Goal: Find contact information: Find contact information

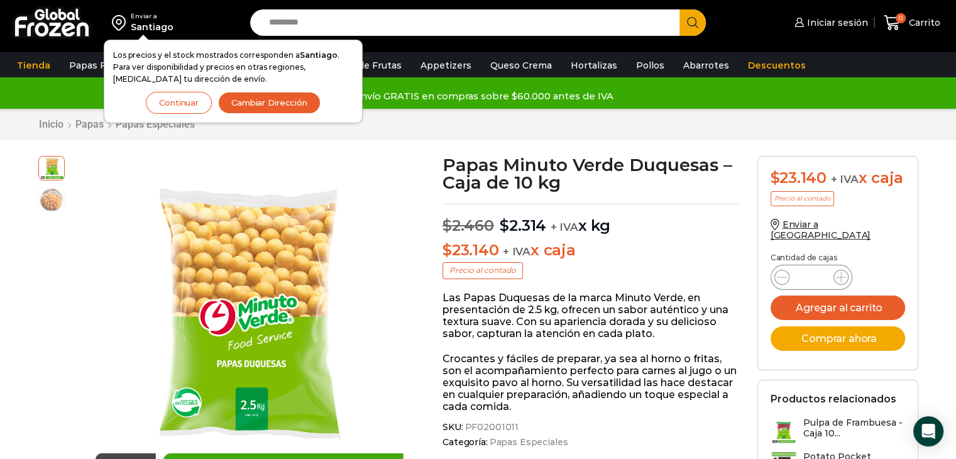
click at [188, 106] on button "Continuar" at bounding box center [179, 103] width 66 height 22
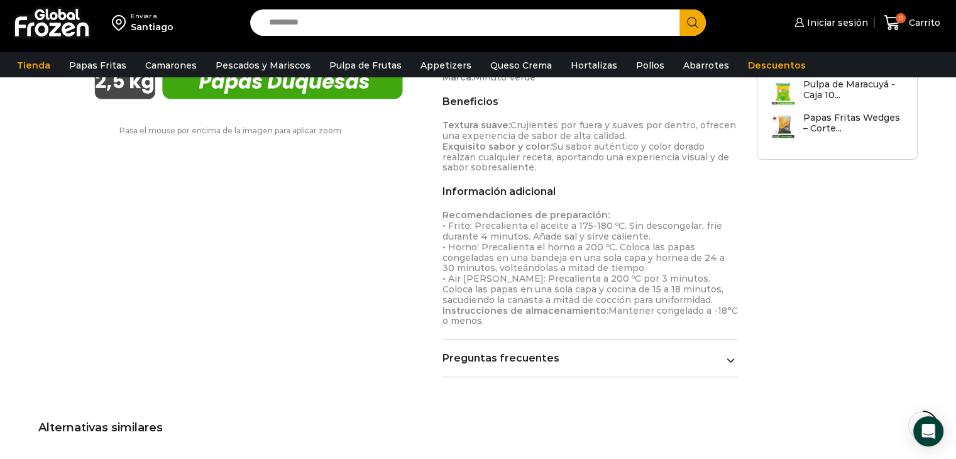
scroll to position [754, 0]
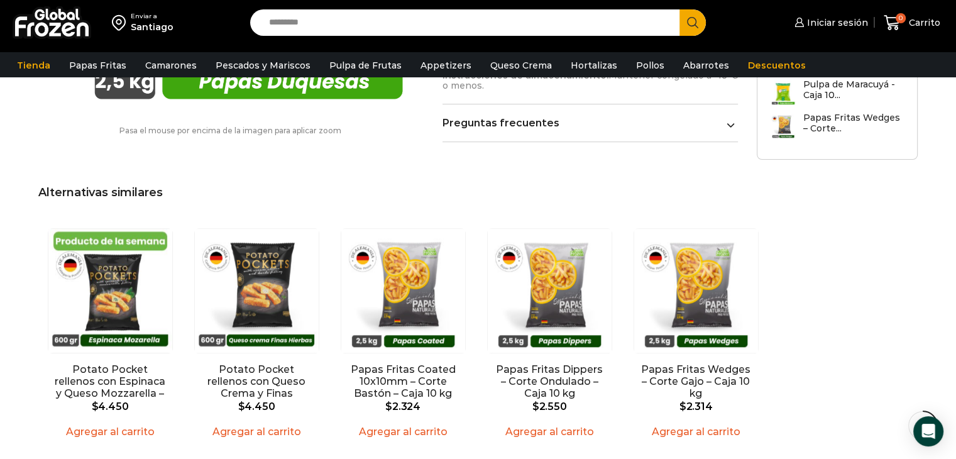
click at [721, 124] on link "Preguntas frecuentes" at bounding box center [590, 123] width 296 height 12
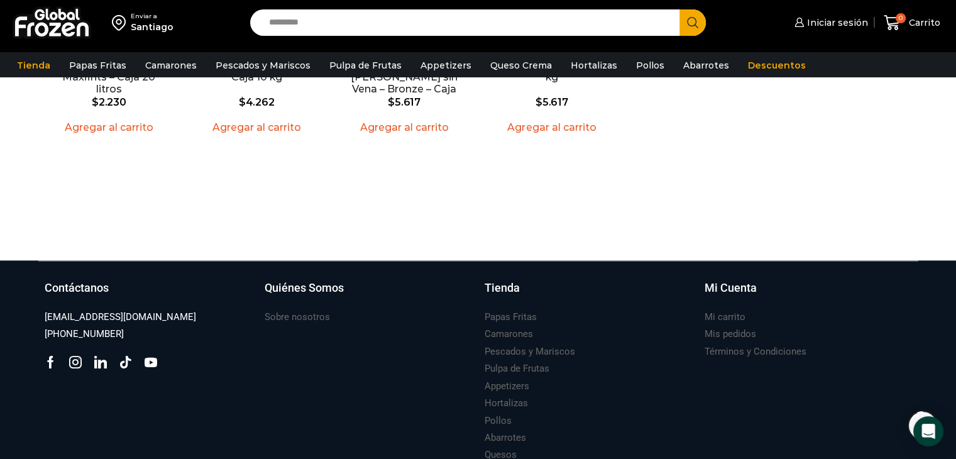
scroll to position [1622, 0]
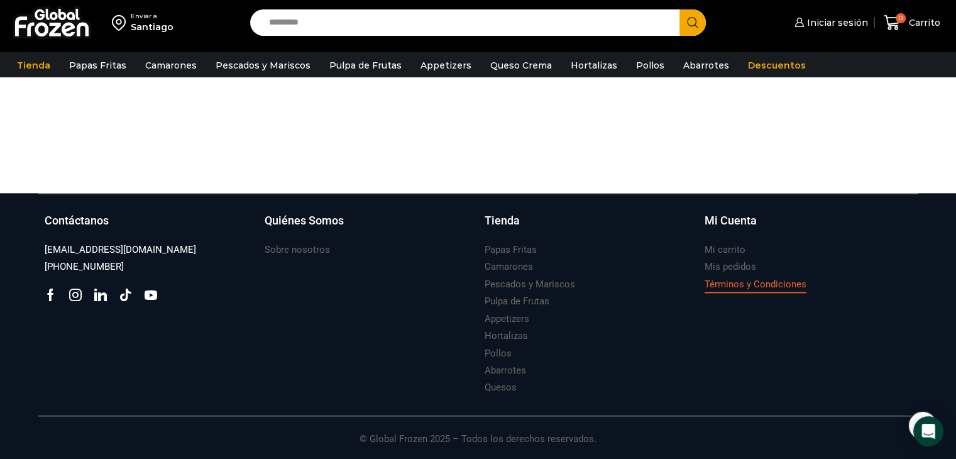
click at [728, 286] on h3 "Términos y Condiciones" at bounding box center [755, 284] width 102 height 13
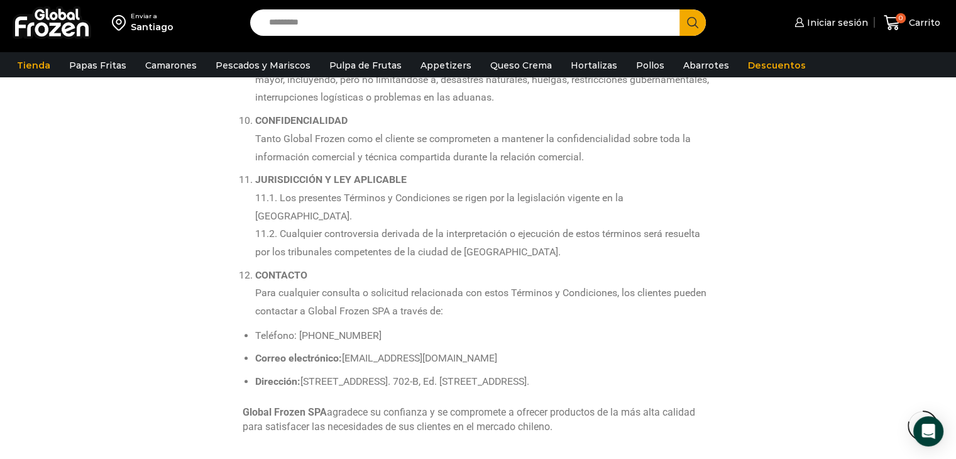
scroll to position [1257, 0]
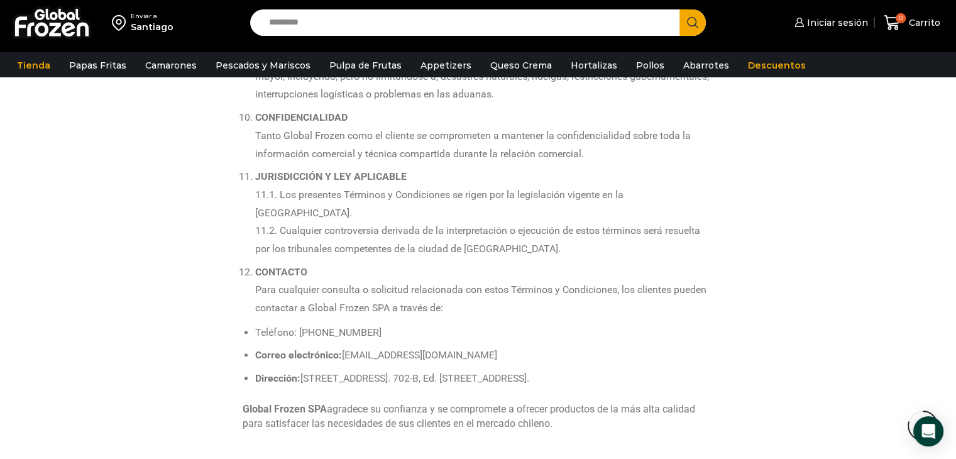
drag, startPoint x: 376, startPoint y: 312, endPoint x: 304, endPoint y: 312, distance: 71.6
click at [304, 324] on li "Teléfono: [PHONE_NUMBER]" at bounding box center [484, 333] width 459 height 18
